Goal: Task Accomplishment & Management: Use online tool/utility

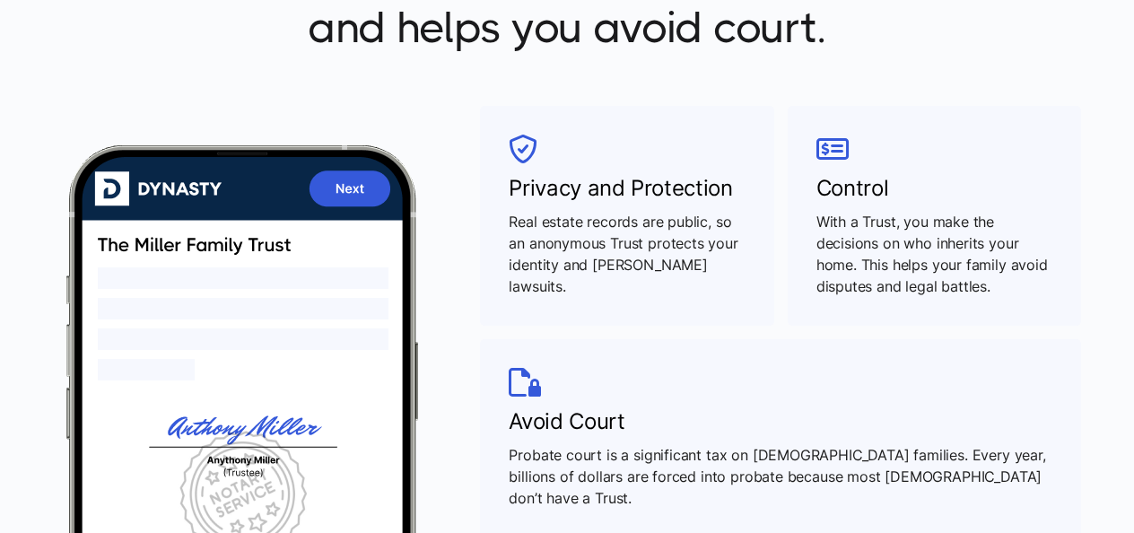
scroll to position [638, 0]
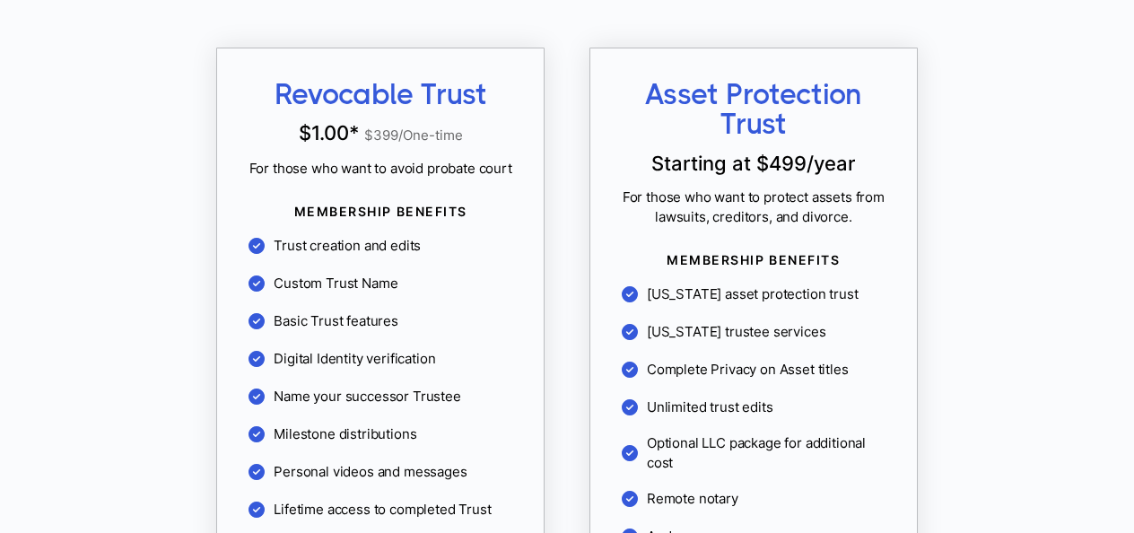
scroll to position [1724, 0]
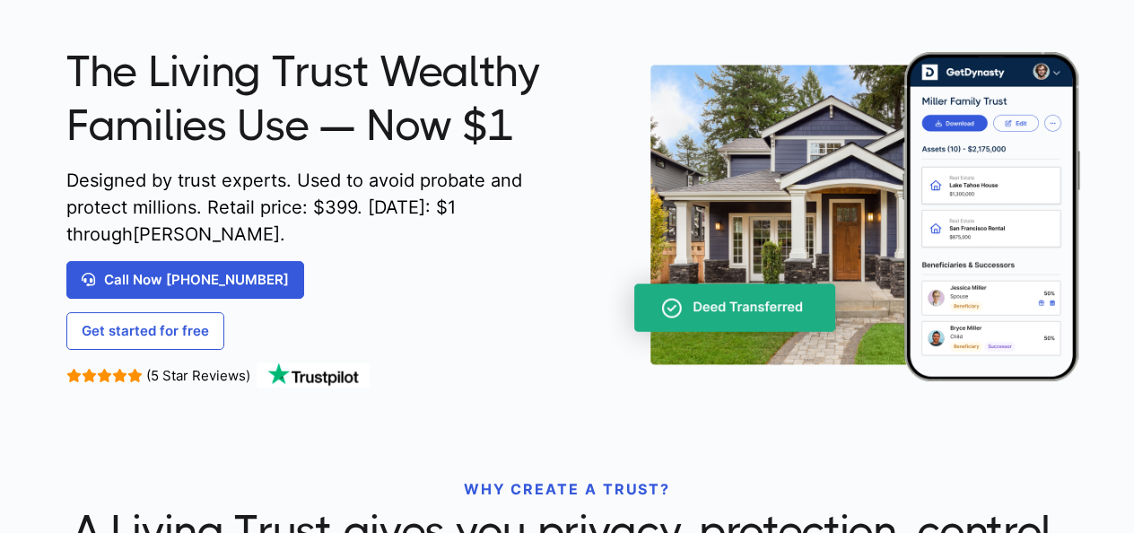
scroll to position [81, 0]
